Goal: Task Accomplishment & Management: Complete application form

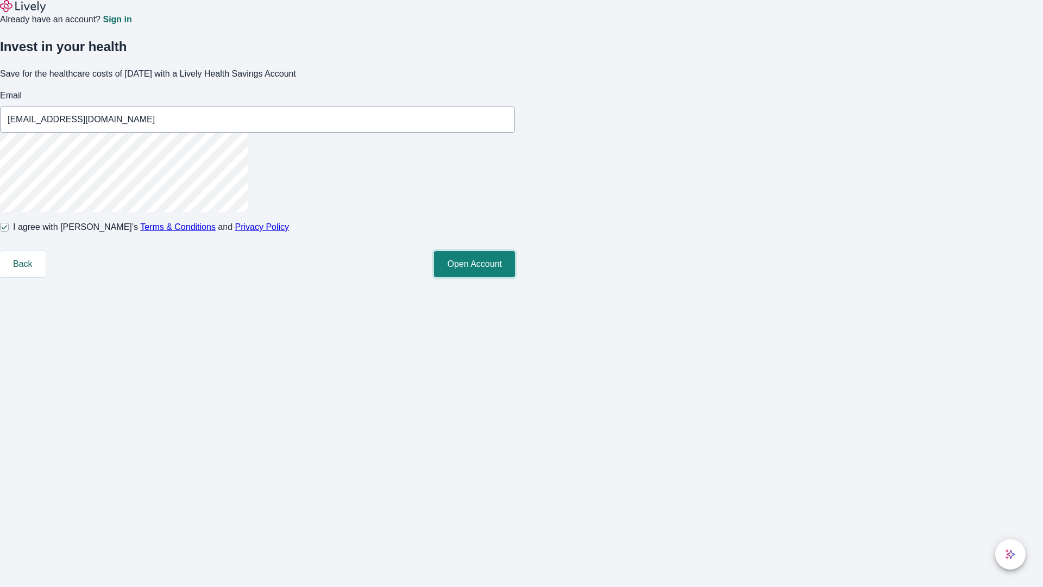
click at [515, 277] on button "Open Account" at bounding box center [474, 264] width 81 height 26
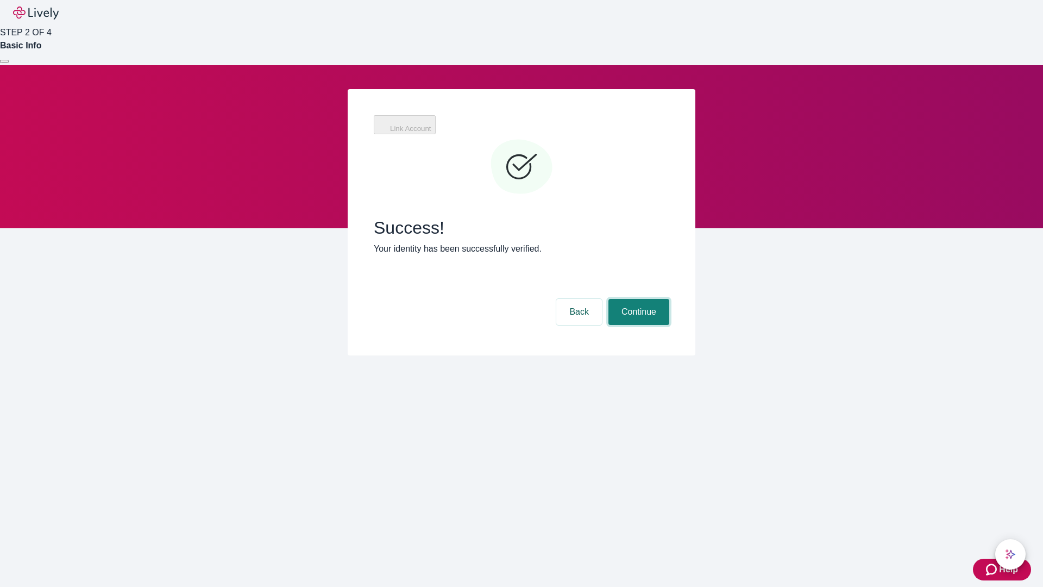
click at [637, 299] on button "Continue" at bounding box center [639, 312] width 61 height 26
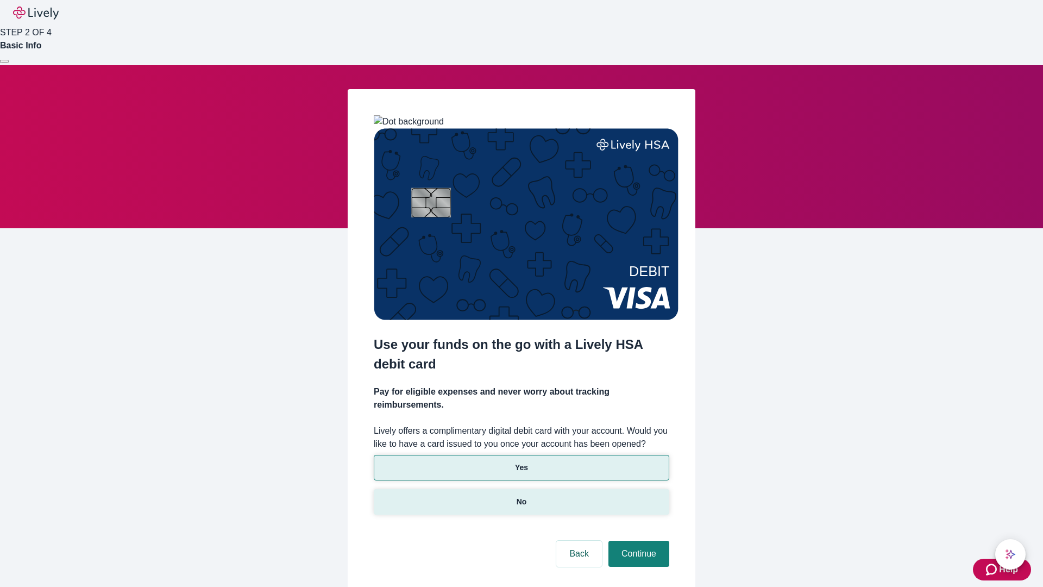
click at [521, 496] on p "No" at bounding box center [522, 501] width 10 height 11
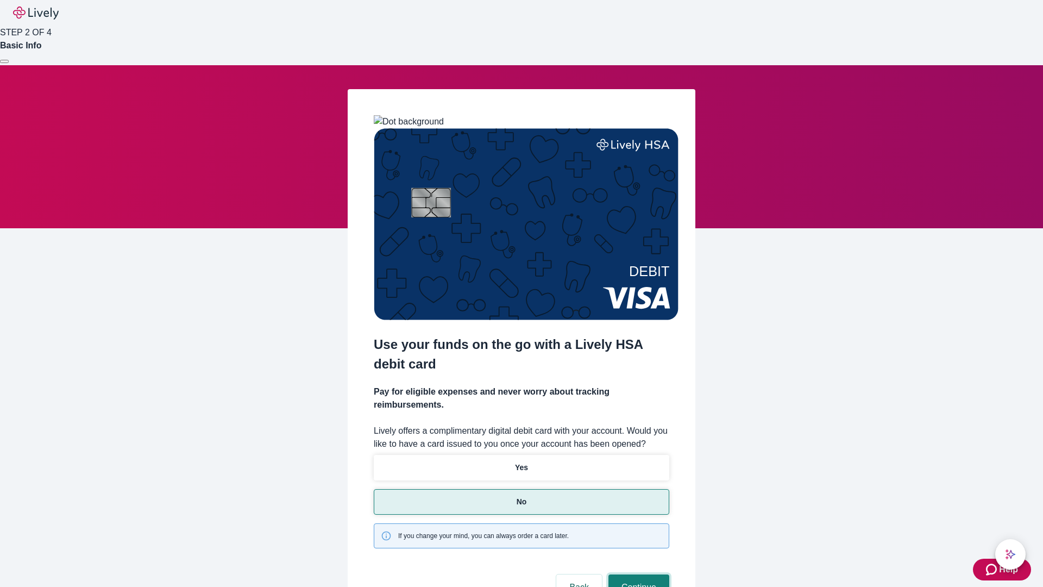
click at [637, 574] on button "Continue" at bounding box center [639, 587] width 61 height 26
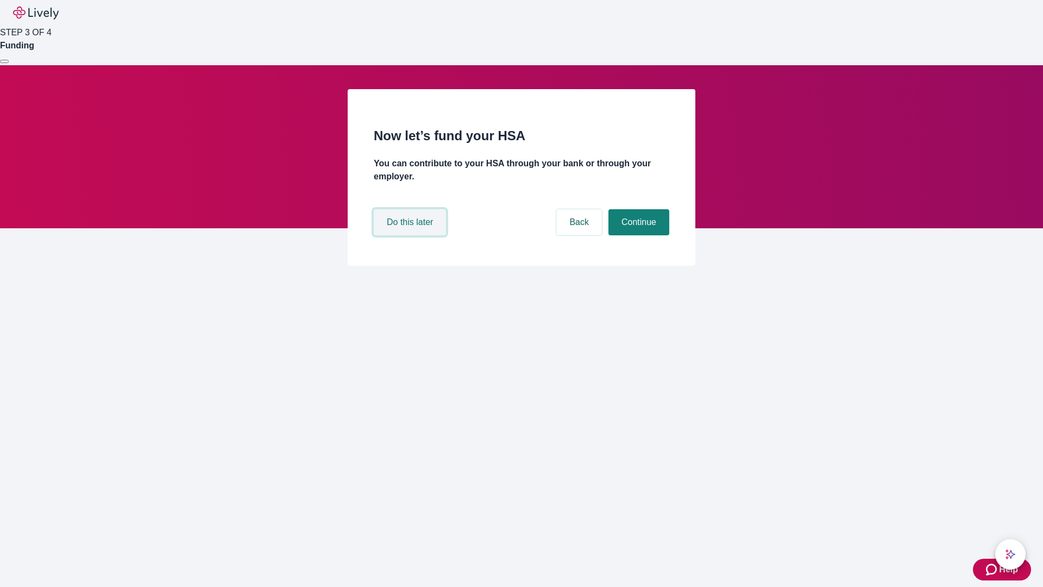
click at [411, 235] on button "Do this later" at bounding box center [410, 222] width 72 height 26
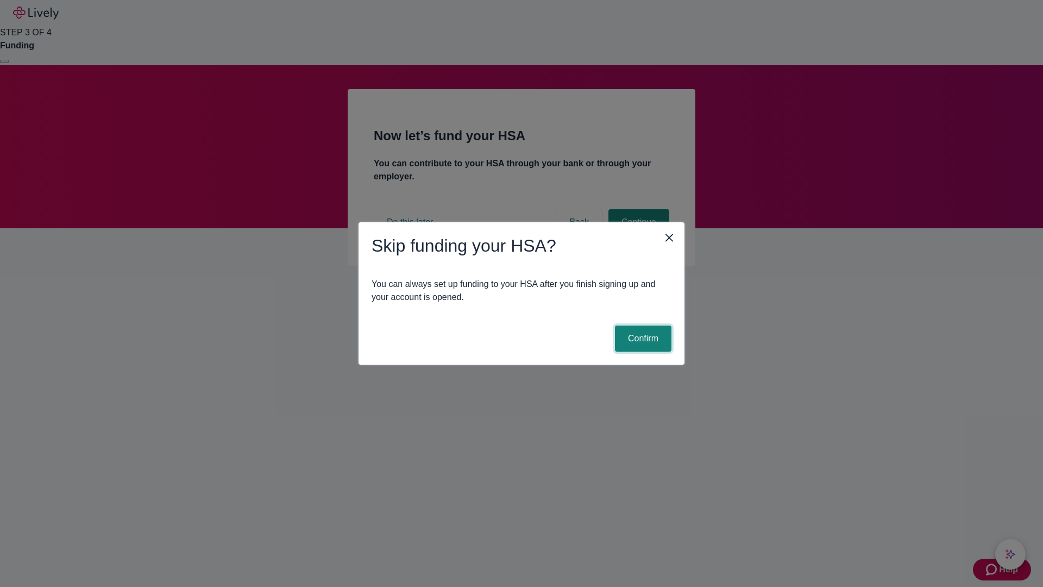
click at [642, 339] on button "Confirm" at bounding box center [643, 339] width 57 height 26
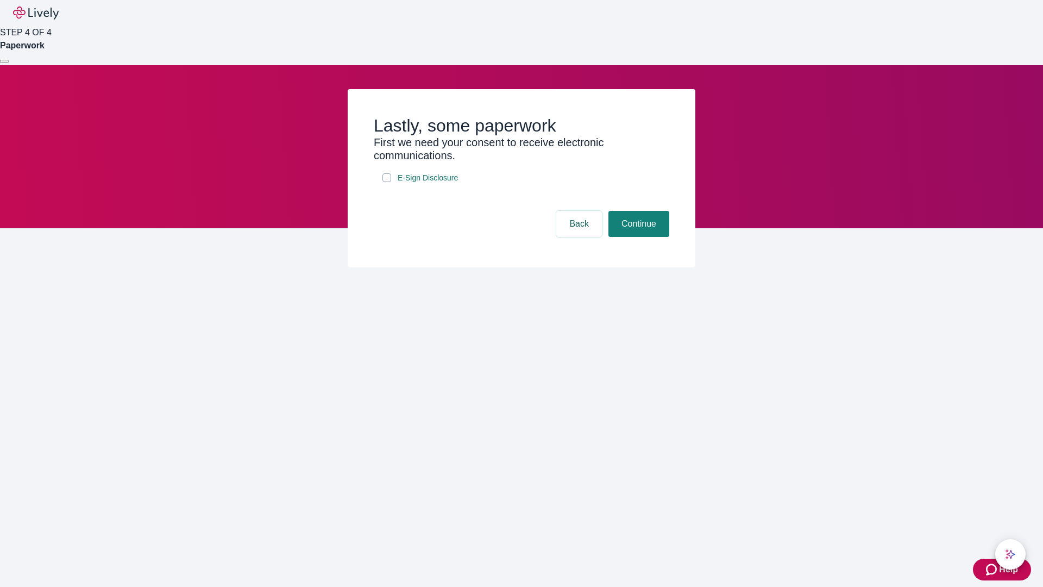
click at [387, 182] on input "E-Sign Disclosure" at bounding box center [387, 177] width 9 height 9
checkbox input "true"
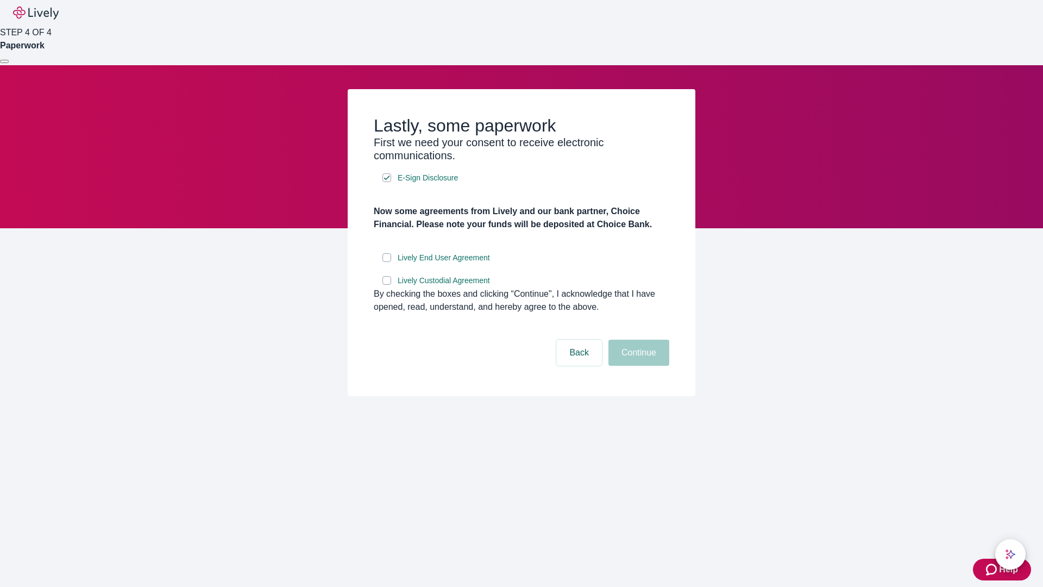
click at [387, 262] on input "Lively End User Agreement" at bounding box center [387, 257] width 9 height 9
checkbox input "true"
click at [387, 285] on input "Lively Custodial Agreement" at bounding box center [387, 280] width 9 height 9
checkbox input "true"
click at [637, 366] on button "Continue" at bounding box center [639, 353] width 61 height 26
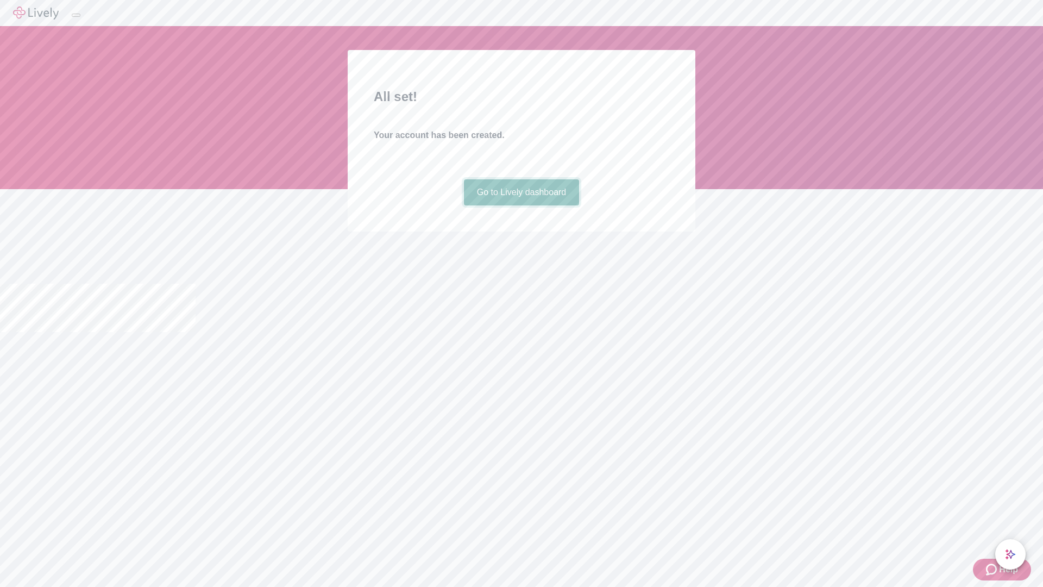
click at [521, 205] on link "Go to Lively dashboard" at bounding box center [522, 192] width 116 height 26
